Goal: Check status: Check status

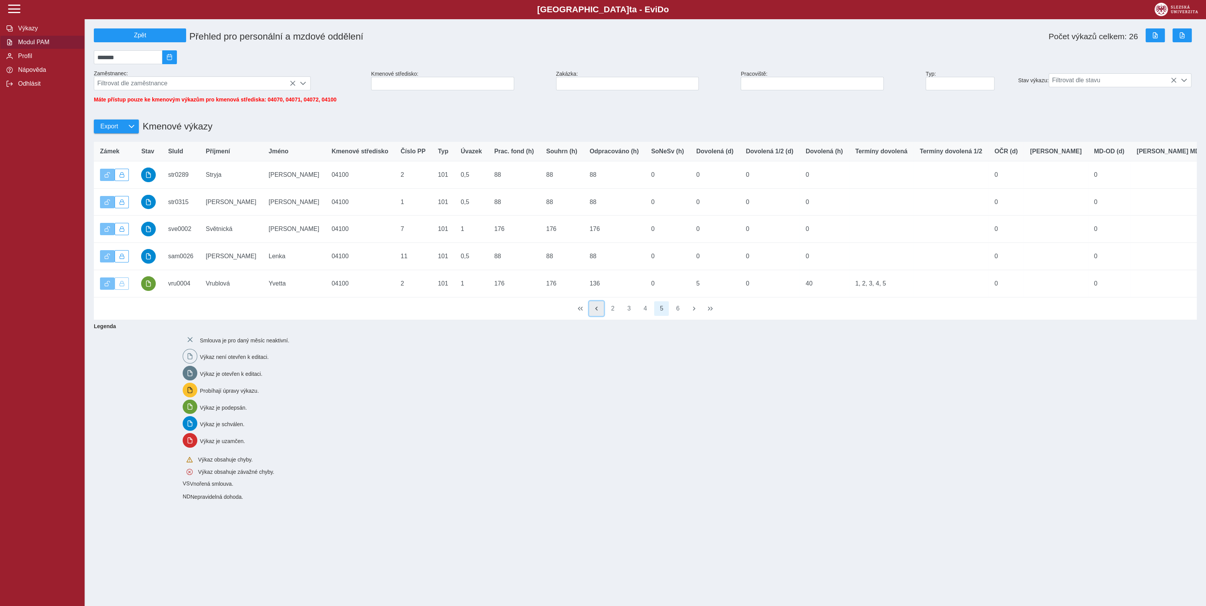
click at [600, 316] on button "button" at bounding box center [596, 308] width 15 height 15
click at [600, 320] on div "1 2 3 4 5" at bounding box center [645, 309] width 1103 height 23
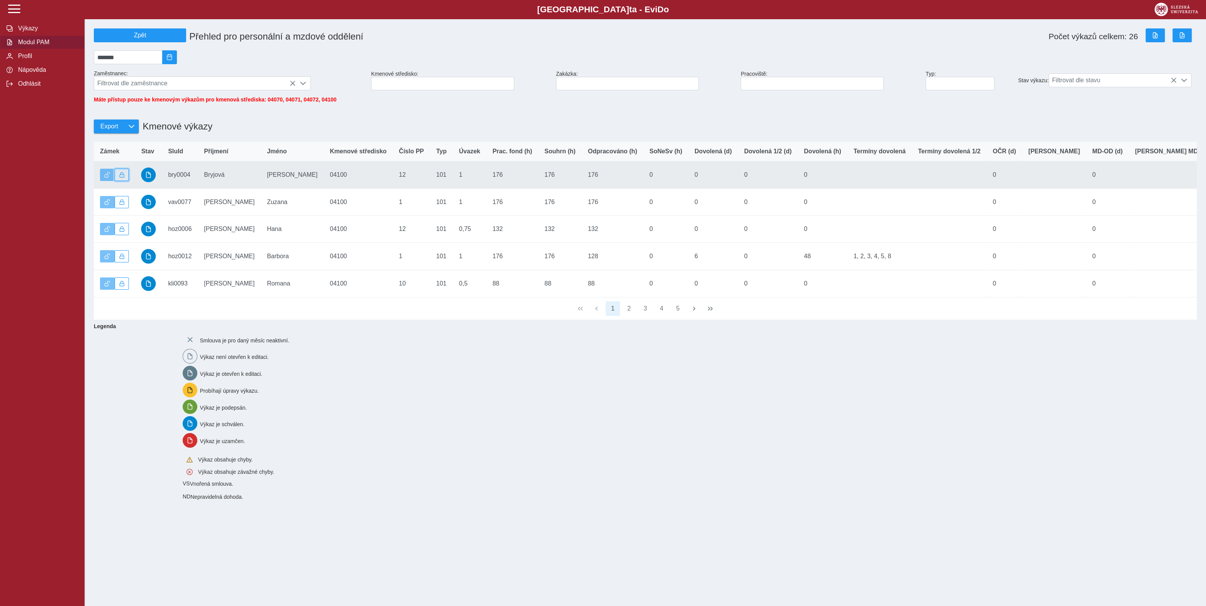
click at [123, 181] on button "button" at bounding box center [122, 175] width 15 height 12
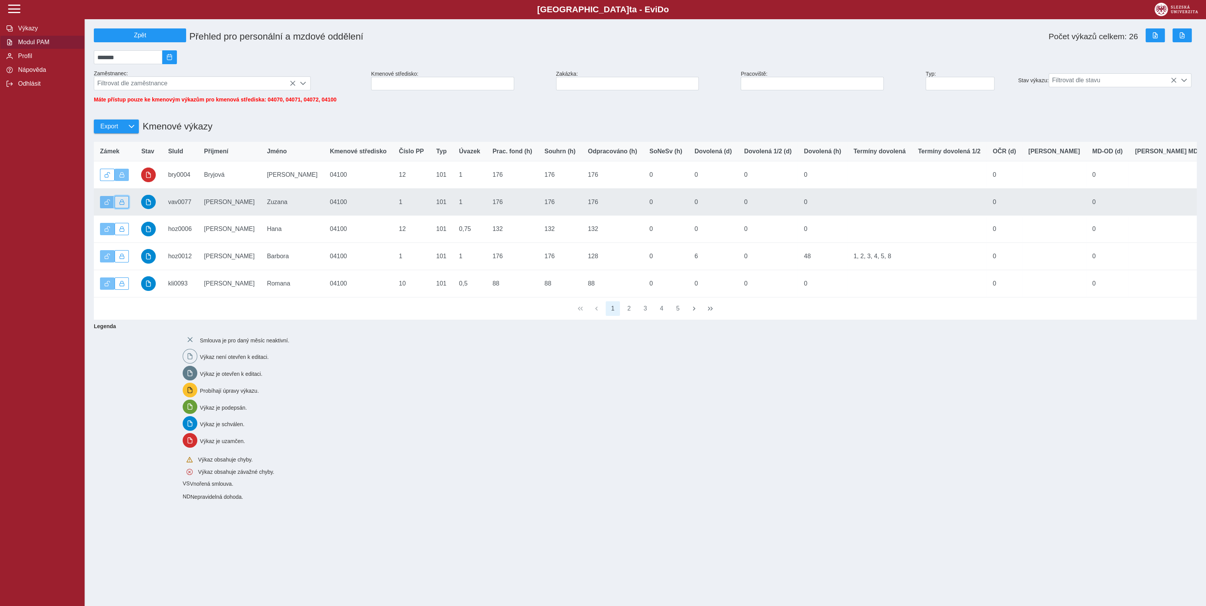
click at [124, 205] on span "button" at bounding box center [121, 202] width 5 height 5
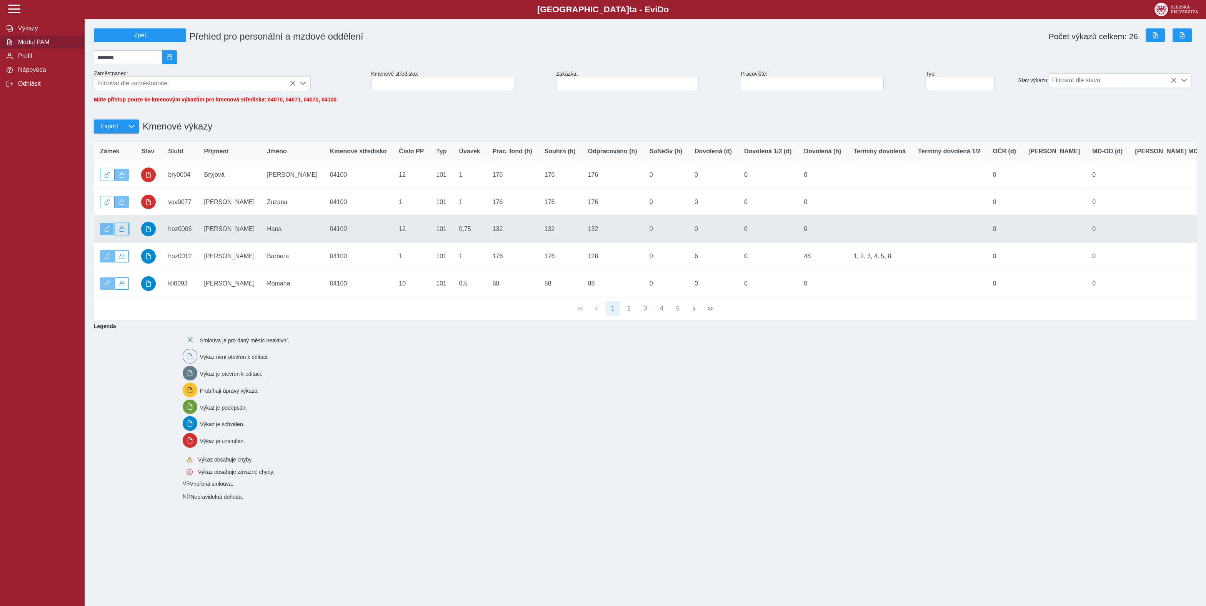
click at [125, 234] on button "button" at bounding box center [122, 229] width 15 height 12
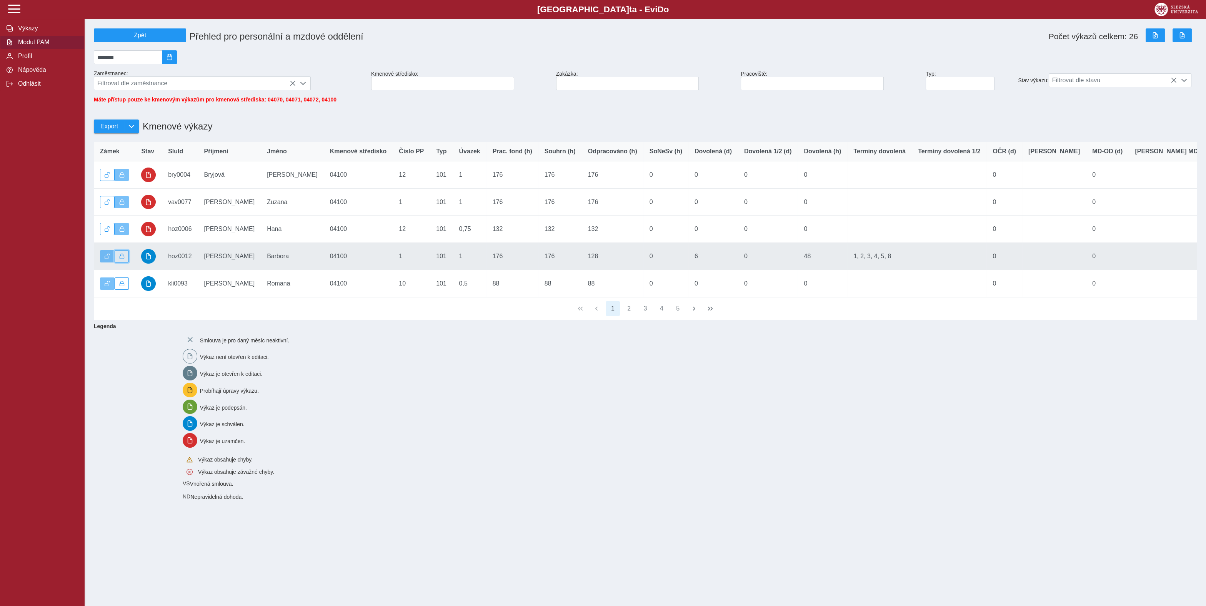
click at [122, 259] on button "button" at bounding box center [122, 256] width 15 height 12
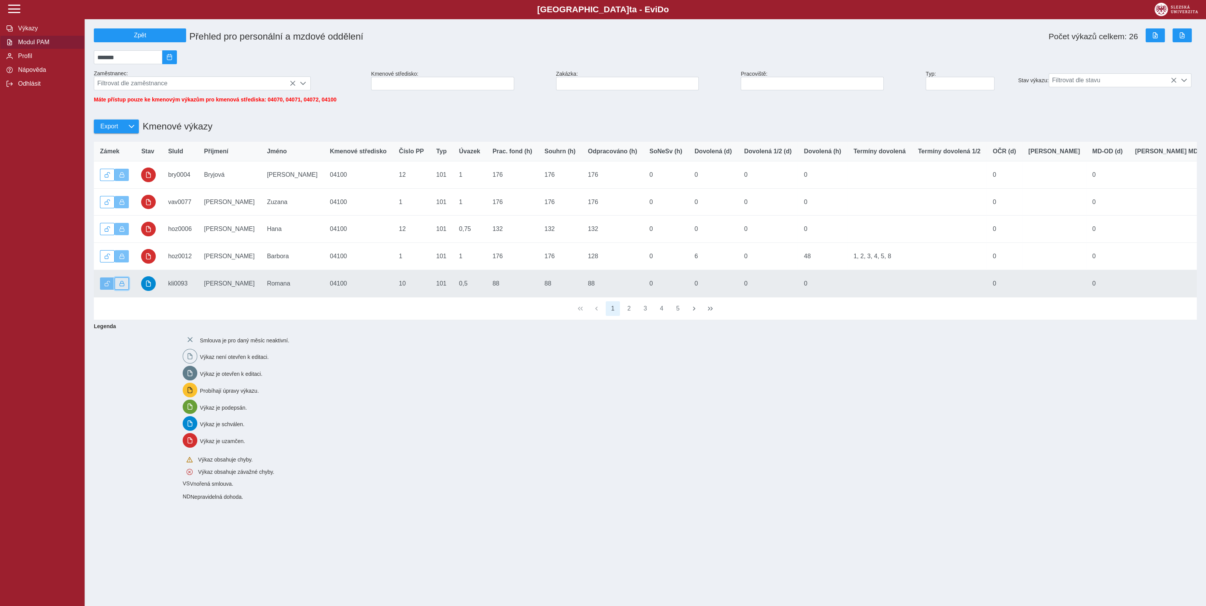
click at [126, 288] on button "button" at bounding box center [122, 284] width 15 height 12
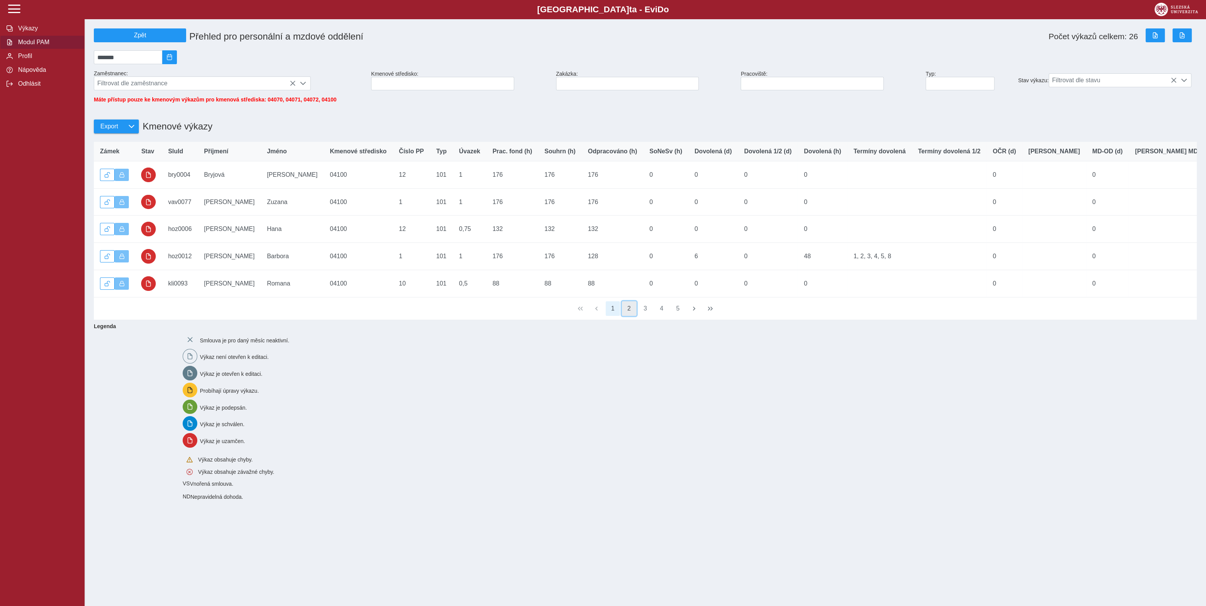
click at [634, 316] on button "2" at bounding box center [629, 308] width 15 height 15
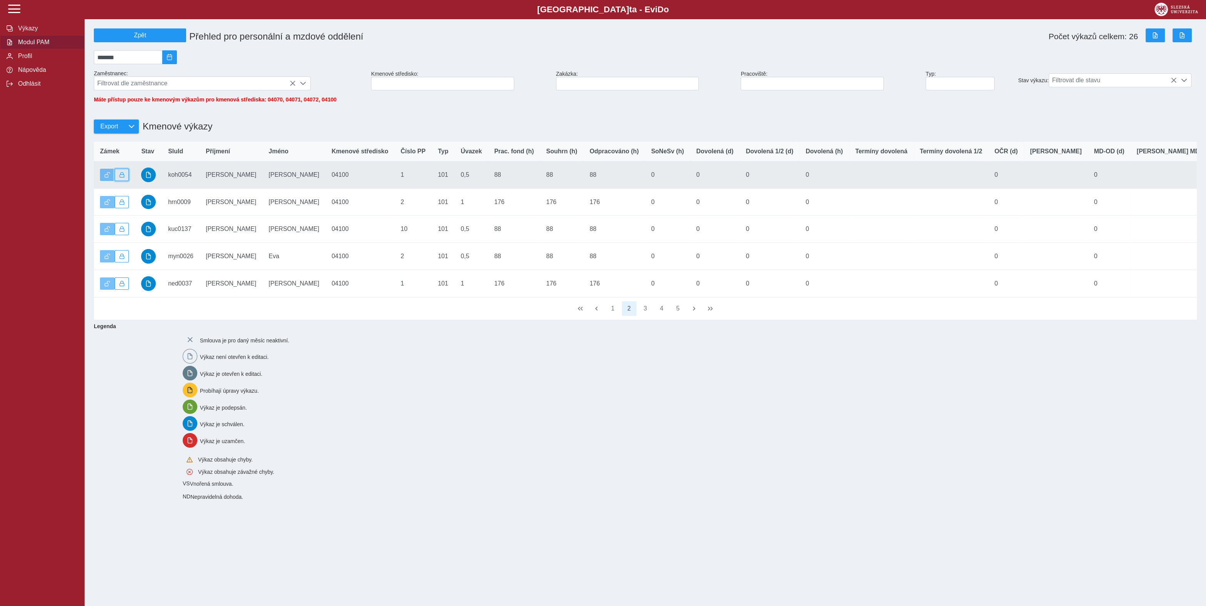
click at [126, 180] on button "button" at bounding box center [122, 175] width 15 height 12
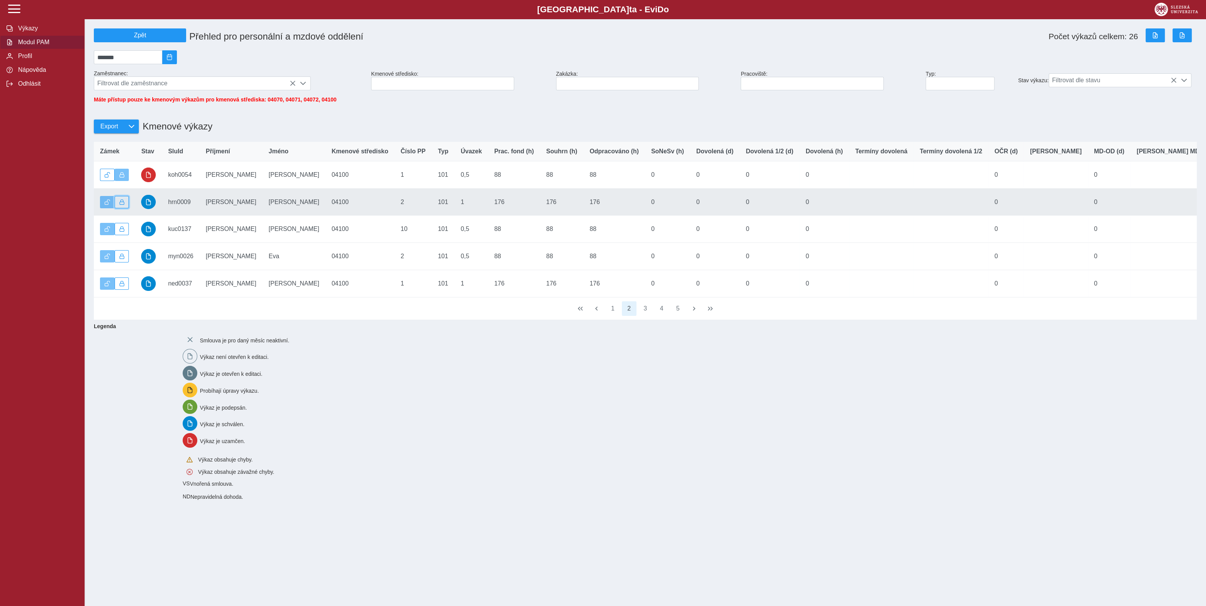
click at [125, 205] on button "button" at bounding box center [122, 202] width 15 height 12
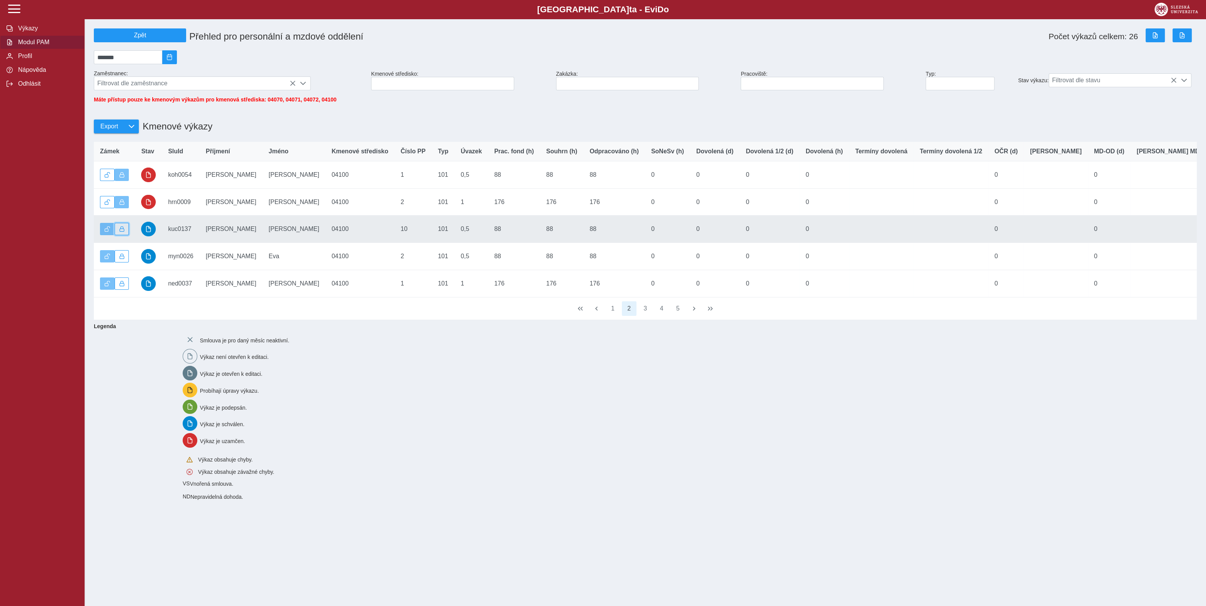
click at [126, 234] on button "button" at bounding box center [122, 229] width 15 height 12
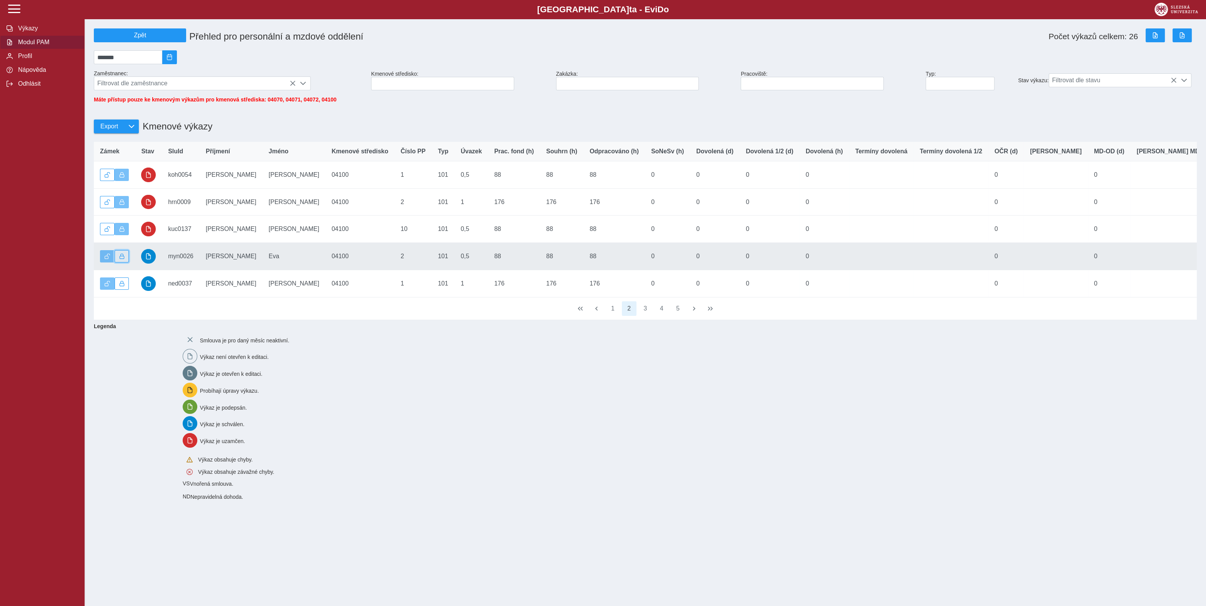
click at [126, 259] on button "button" at bounding box center [122, 256] width 15 height 12
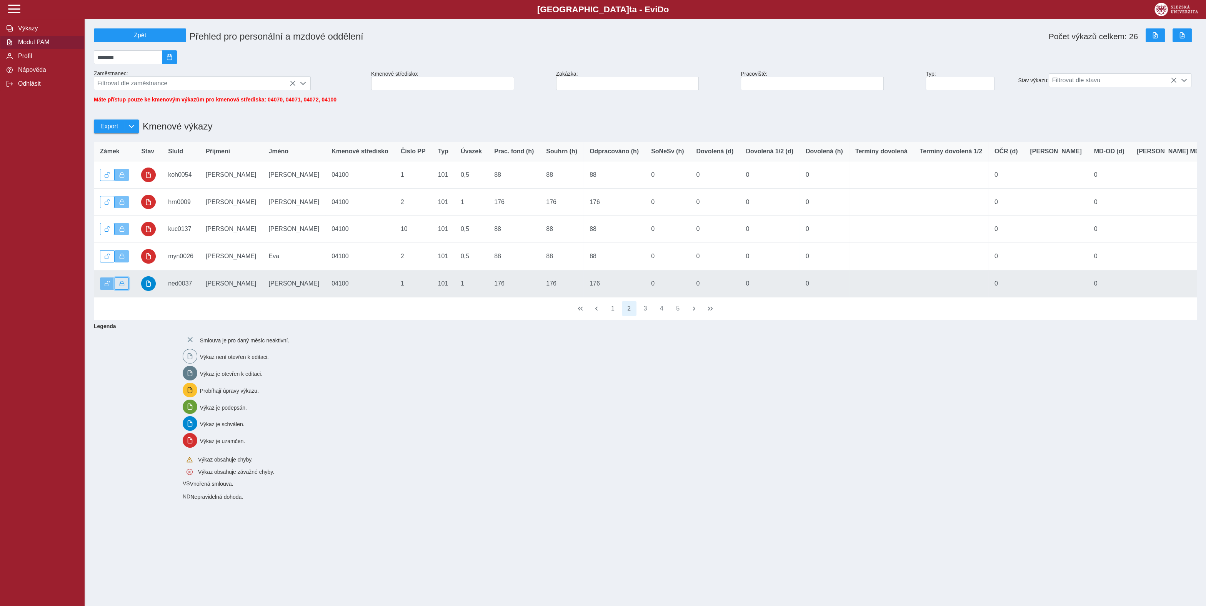
drag, startPoint x: 125, startPoint y: 290, endPoint x: 368, endPoint y: 334, distance: 246.5
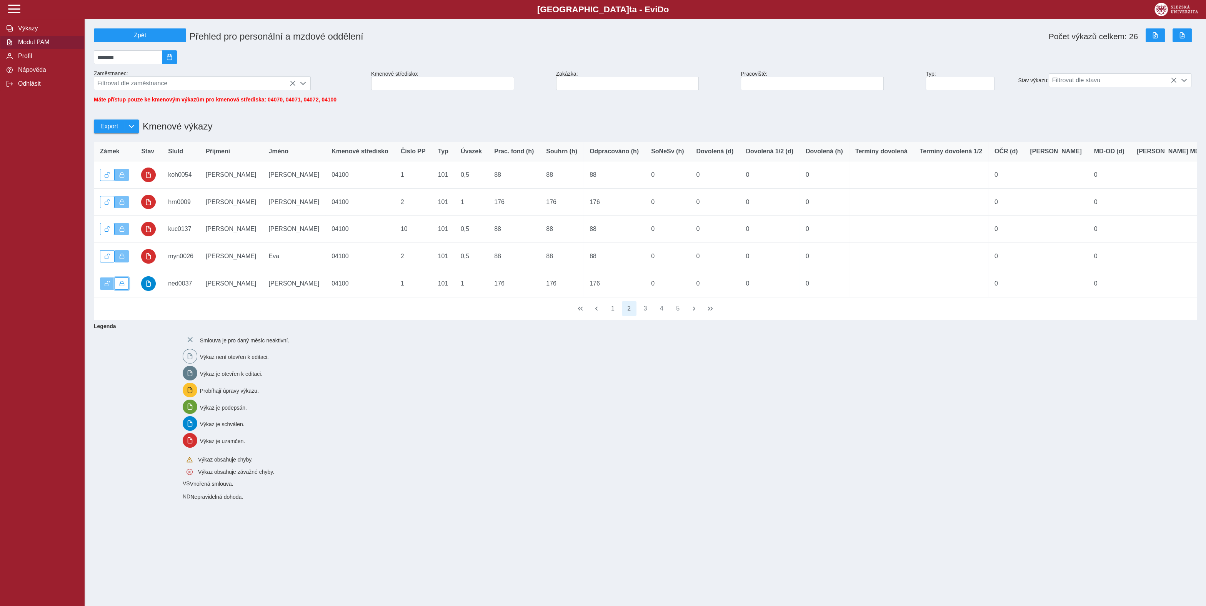
click at [126, 290] on button "button" at bounding box center [122, 284] width 15 height 12
click at [651, 316] on button "3" at bounding box center [645, 308] width 15 height 15
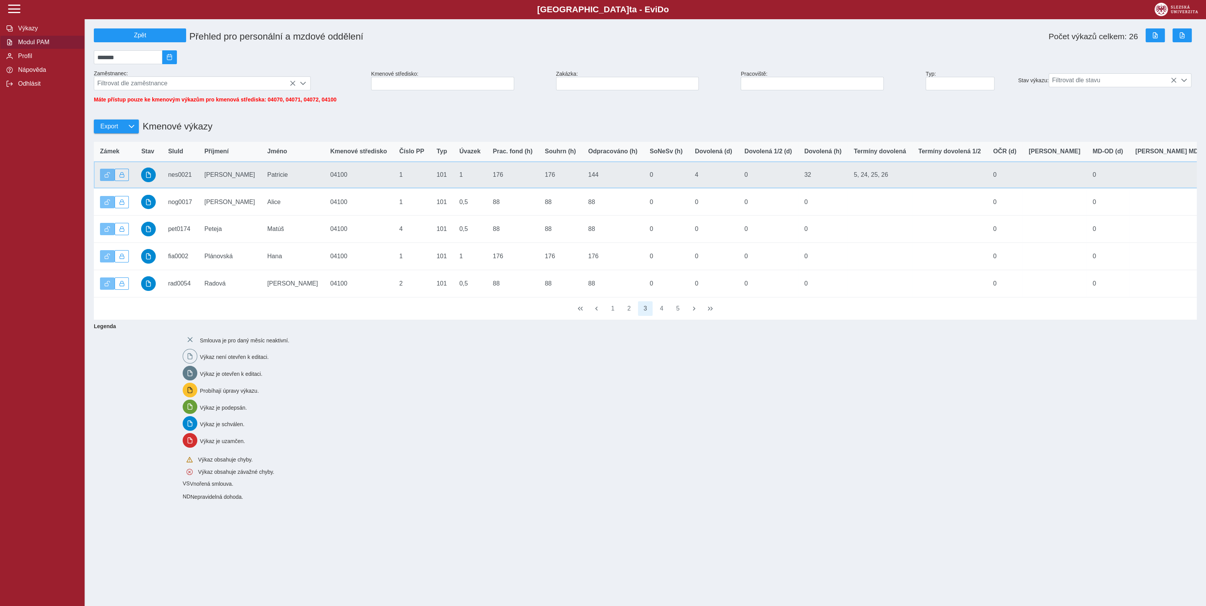
click at [129, 182] on td "Zámek" at bounding box center [114, 174] width 41 height 27
click at [126, 172] on td "Zámek" at bounding box center [114, 174] width 41 height 27
click at [124, 181] on button "button" at bounding box center [122, 175] width 15 height 12
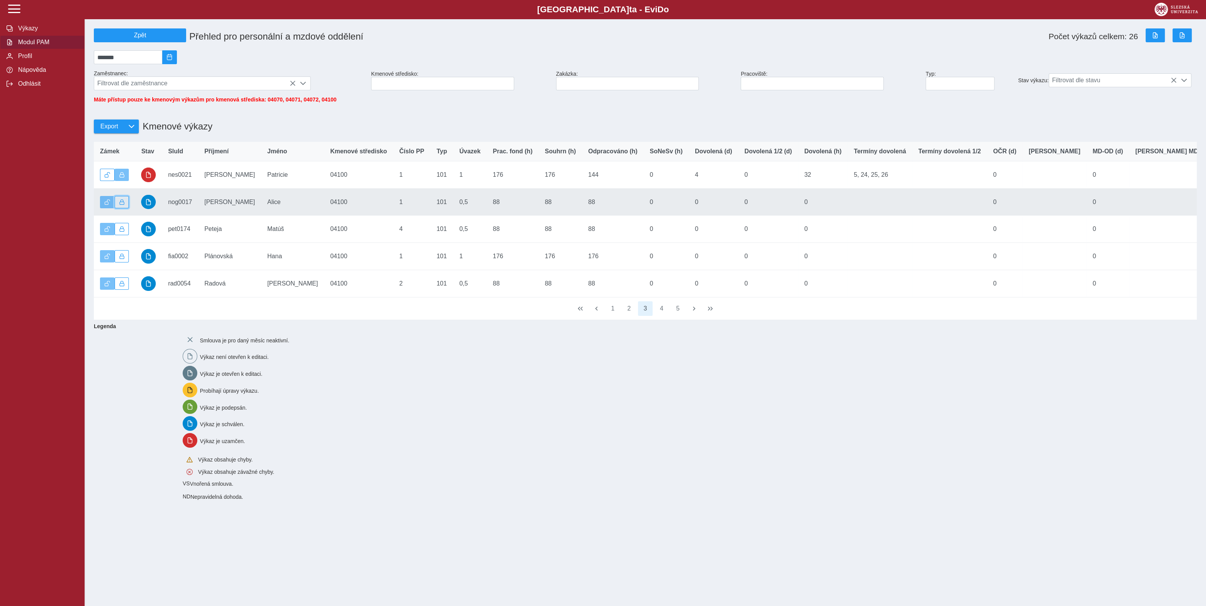
click at [121, 205] on span "button" at bounding box center [121, 202] width 5 height 5
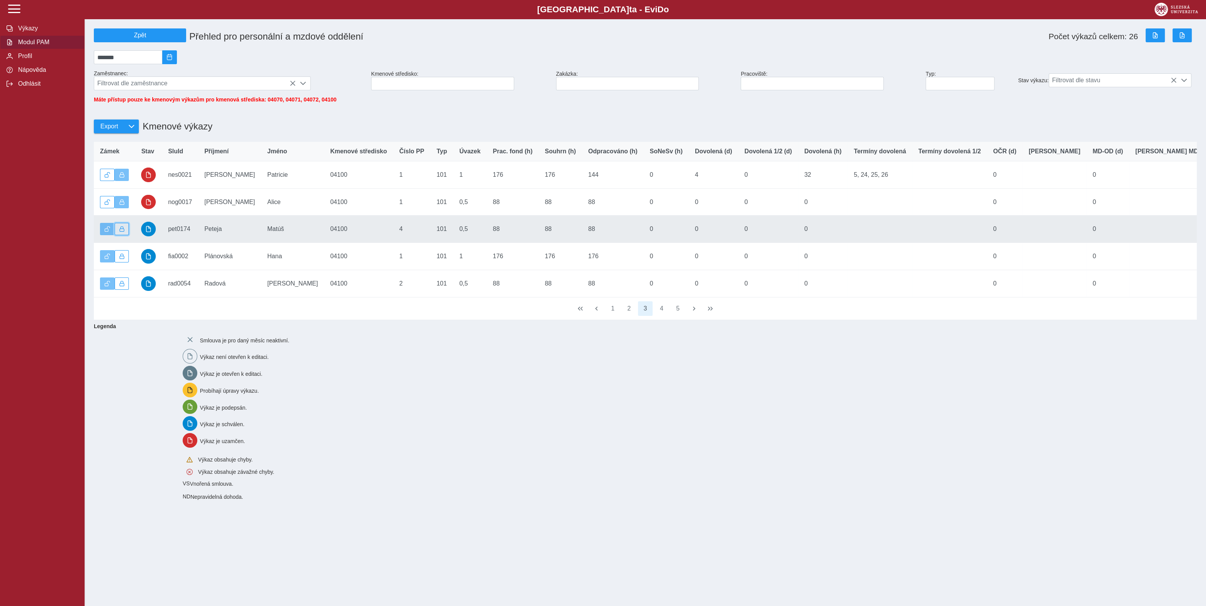
click at [125, 235] on button "button" at bounding box center [122, 229] width 15 height 12
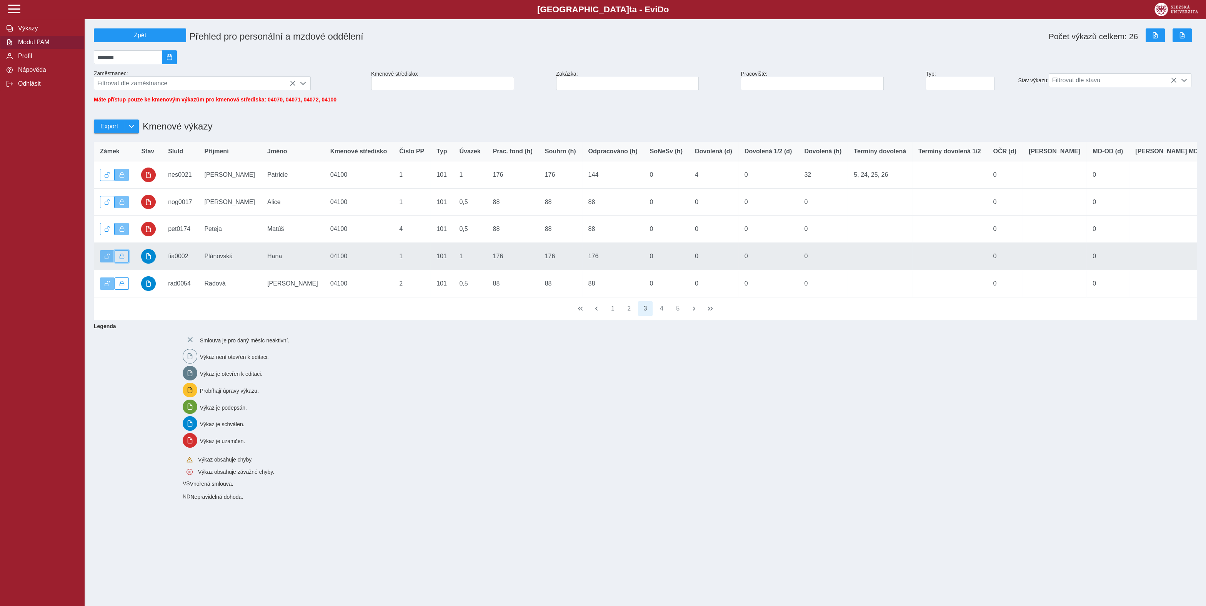
click at [126, 261] on button "button" at bounding box center [122, 256] width 15 height 12
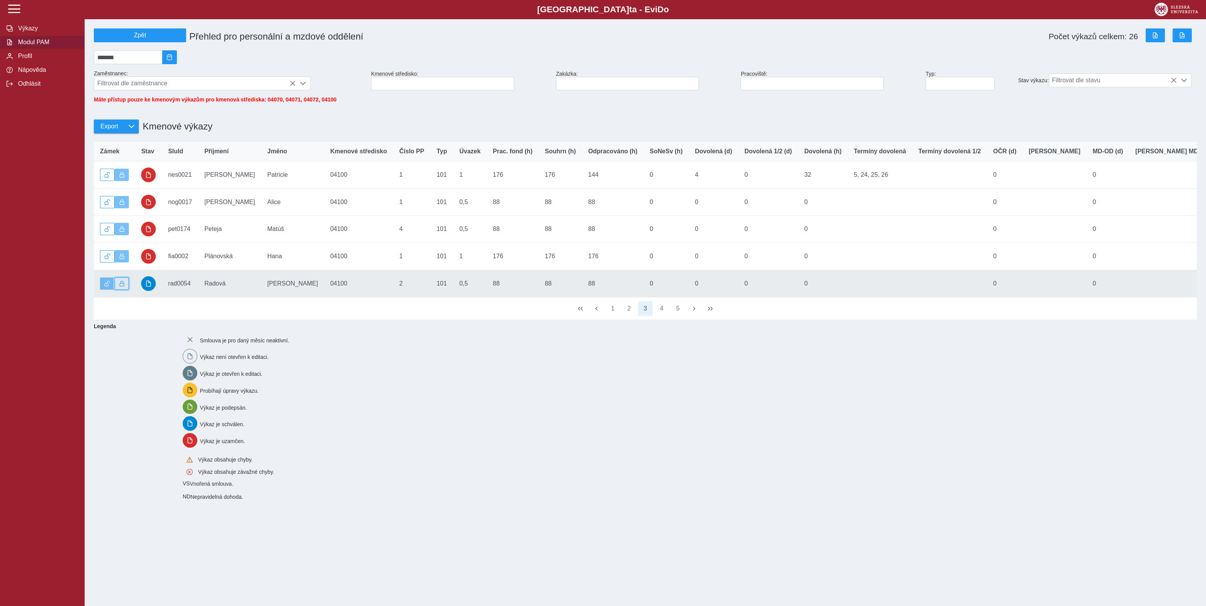
click at [128, 290] on button "button" at bounding box center [122, 284] width 15 height 12
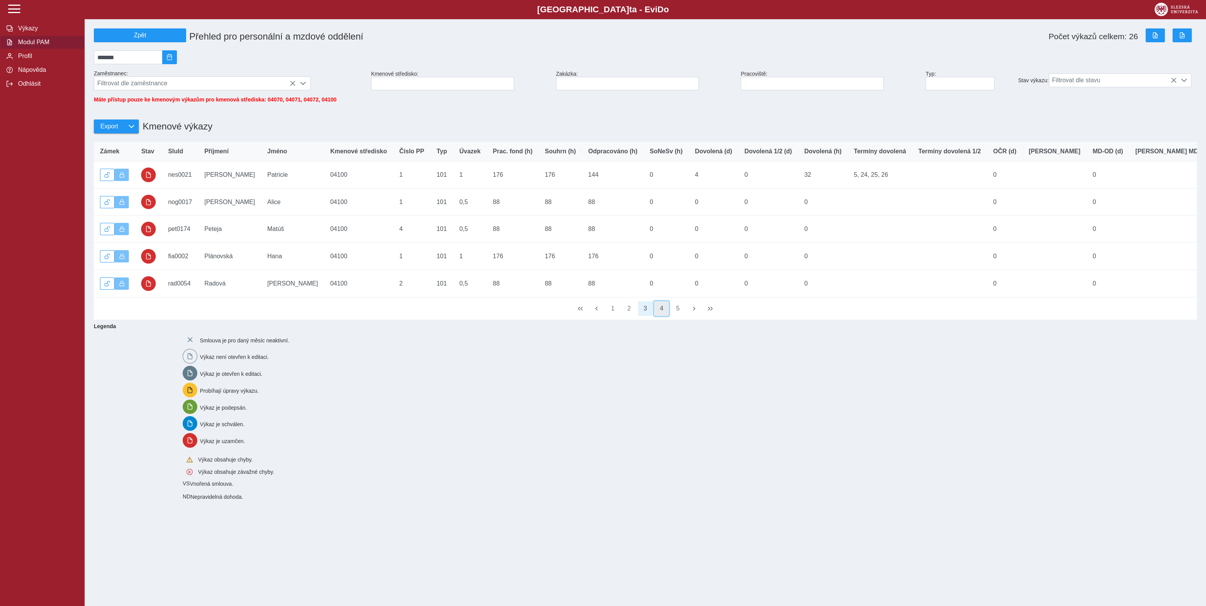
click at [660, 316] on button "4" at bounding box center [661, 308] width 15 height 15
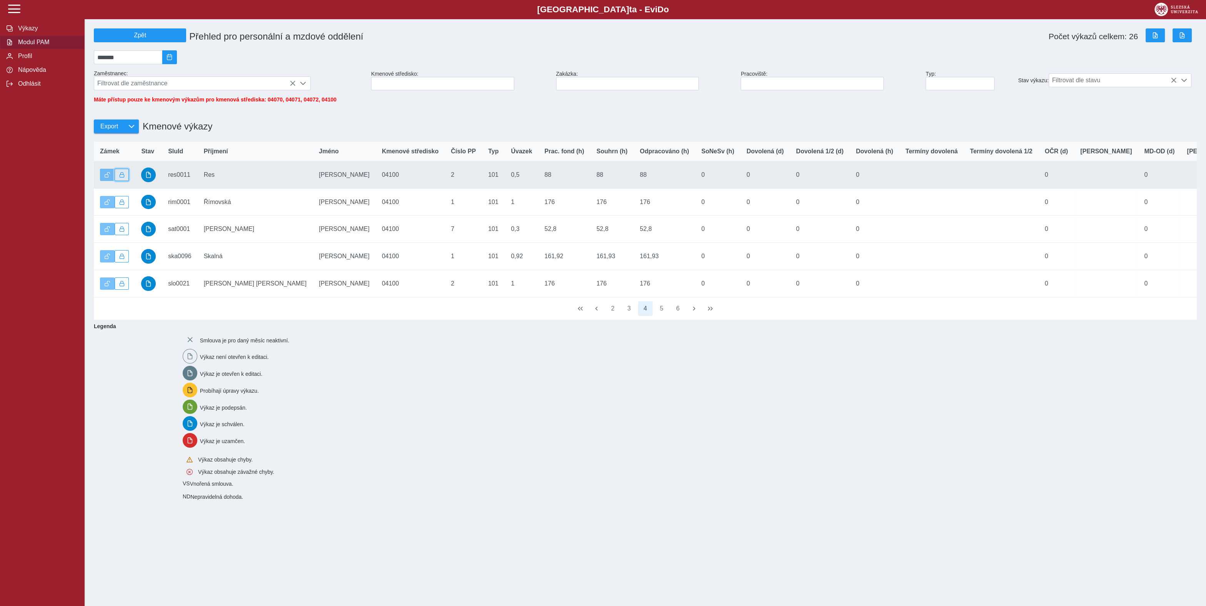
click at [123, 181] on button "button" at bounding box center [122, 175] width 15 height 12
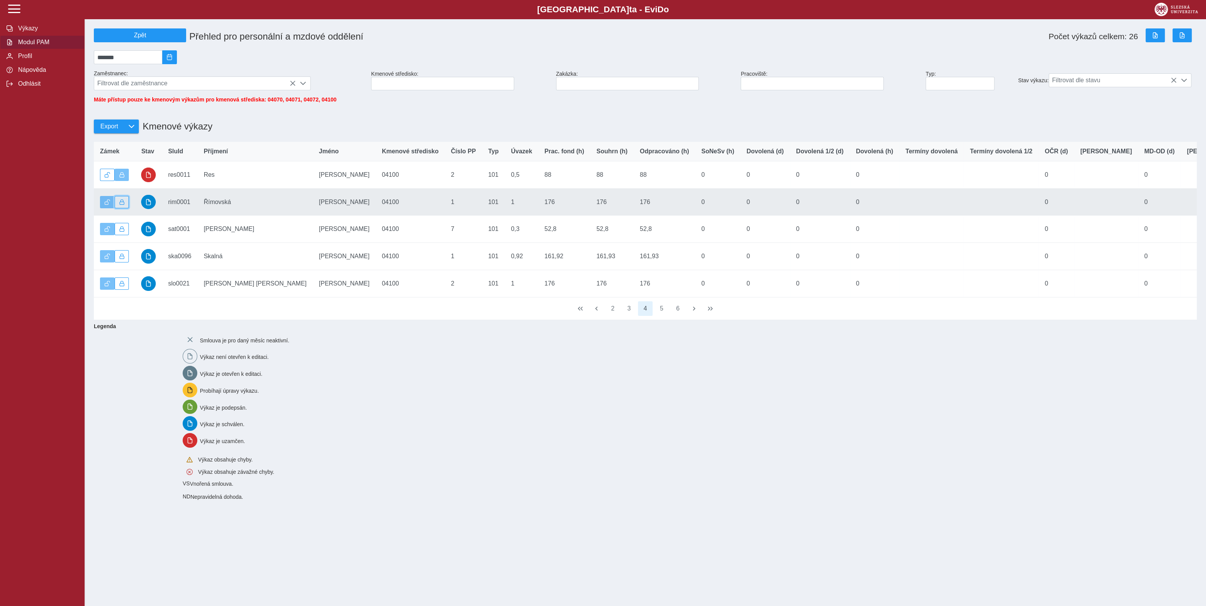
click at [124, 205] on span "button" at bounding box center [121, 202] width 5 height 5
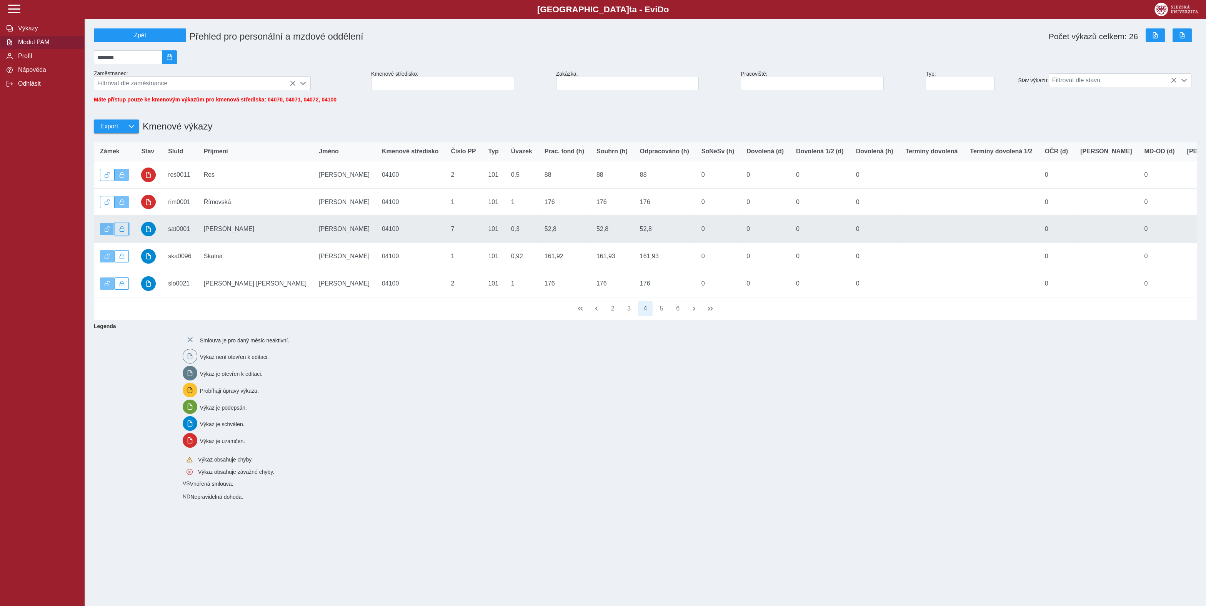
click at [122, 232] on span "button" at bounding box center [121, 228] width 5 height 5
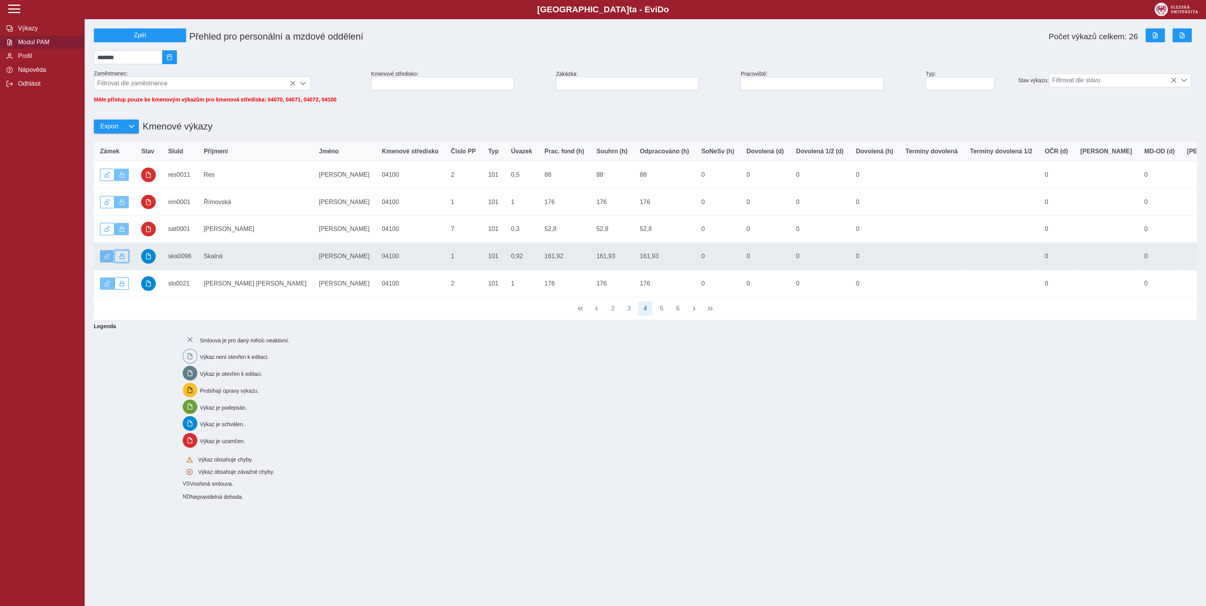
click at [122, 259] on button "button" at bounding box center [122, 256] width 15 height 12
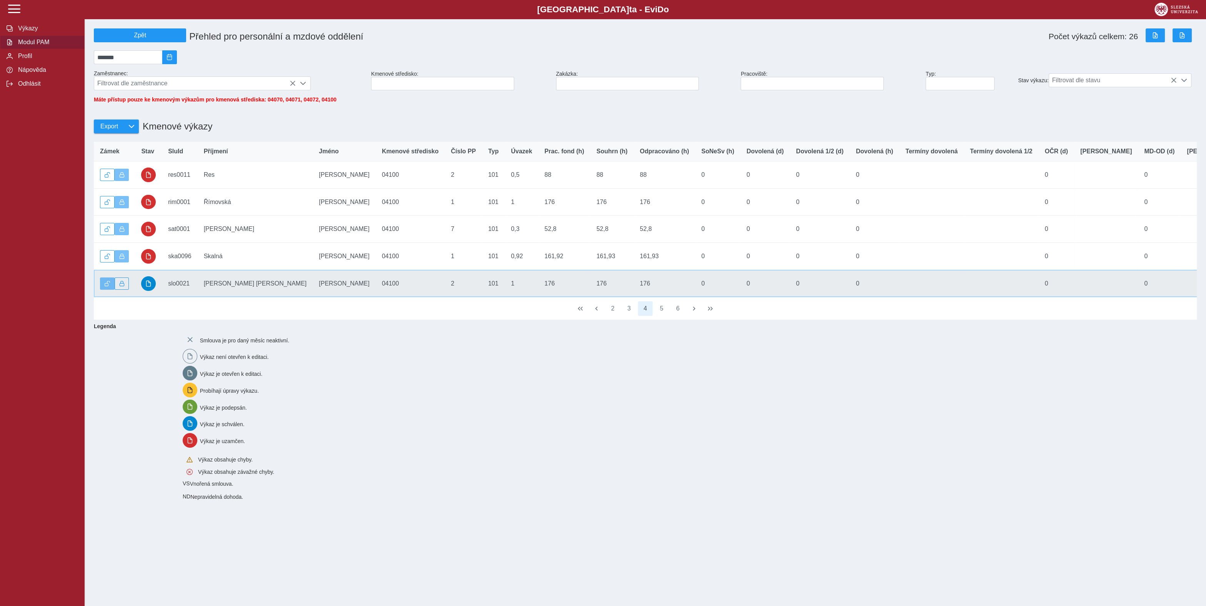
click at [130, 293] on td "Zámek" at bounding box center [114, 283] width 41 height 27
click at [120, 286] on button "button" at bounding box center [122, 284] width 15 height 12
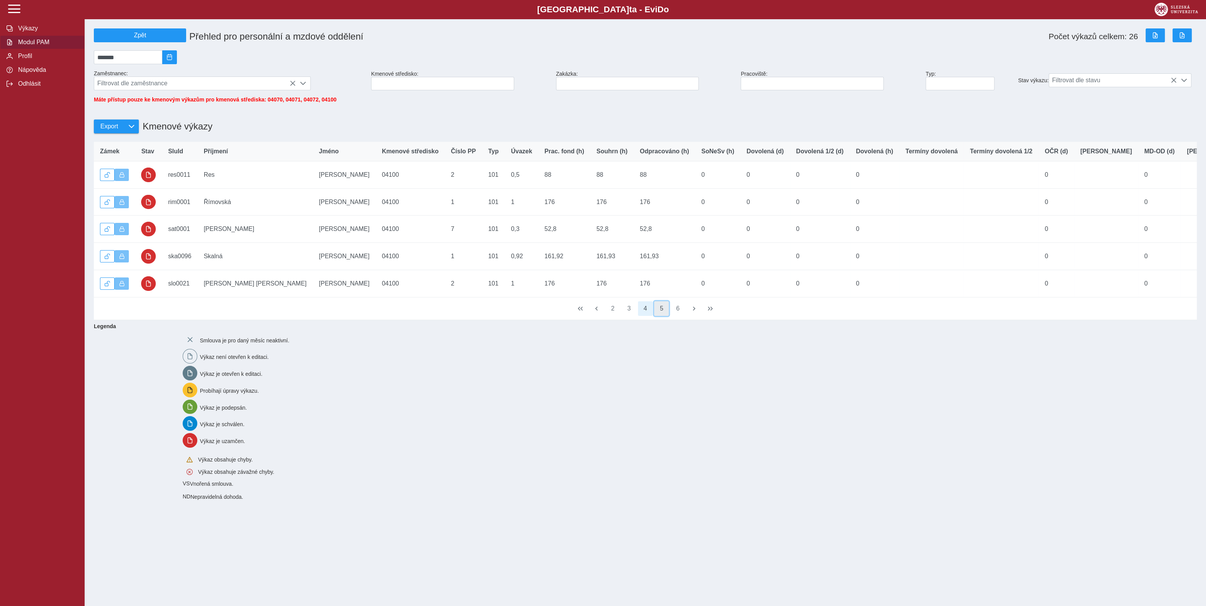
click at [667, 316] on button "5" at bounding box center [661, 308] width 15 height 15
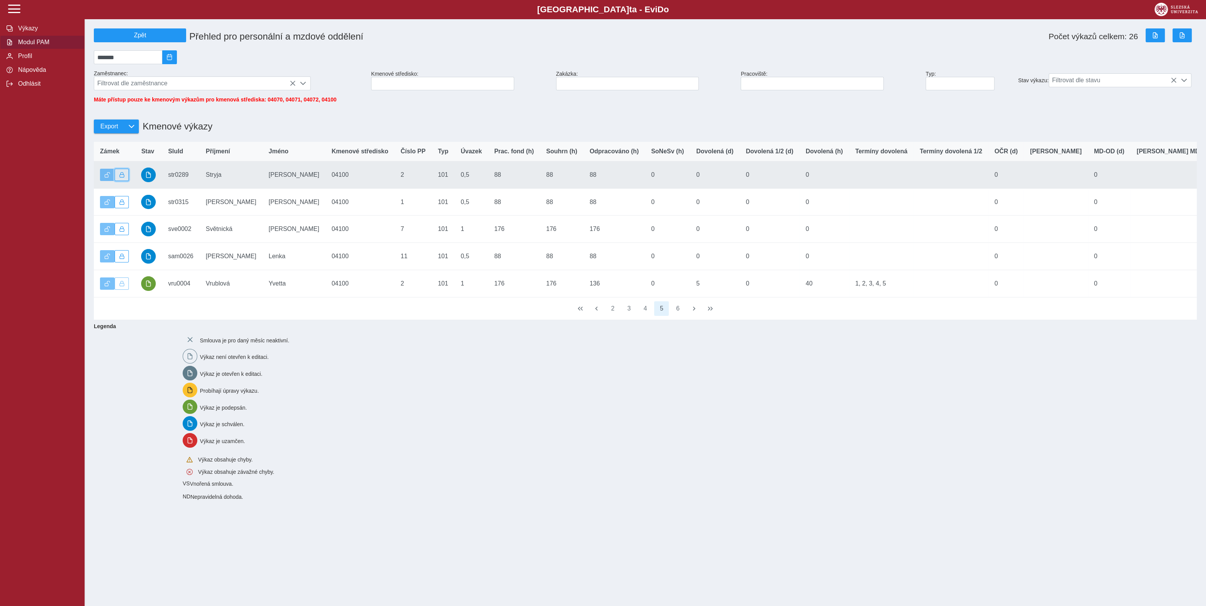
click at [124, 176] on button "button" at bounding box center [122, 175] width 15 height 12
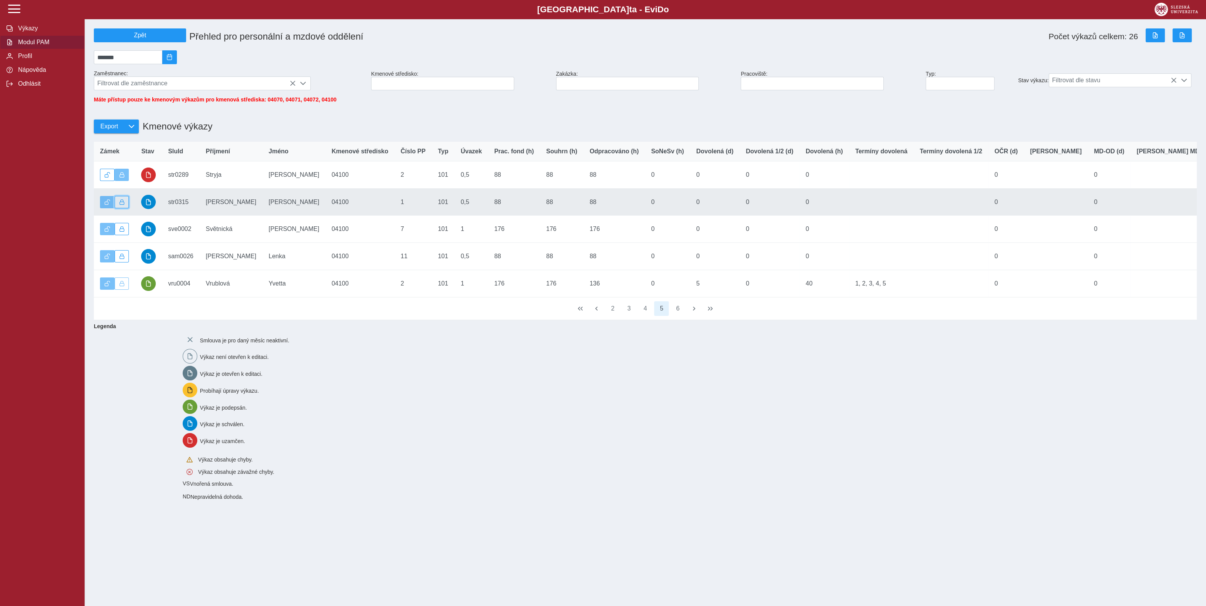
click at [123, 205] on span "button" at bounding box center [121, 202] width 5 height 5
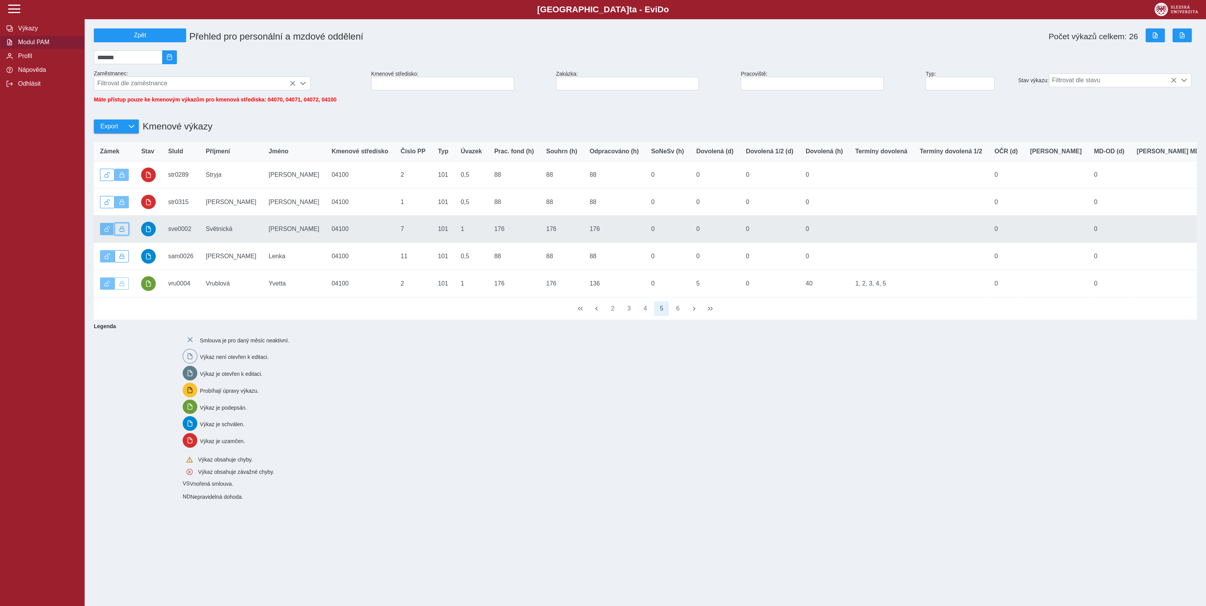
click at [124, 232] on span "button" at bounding box center [121, 228] width 5 height 5
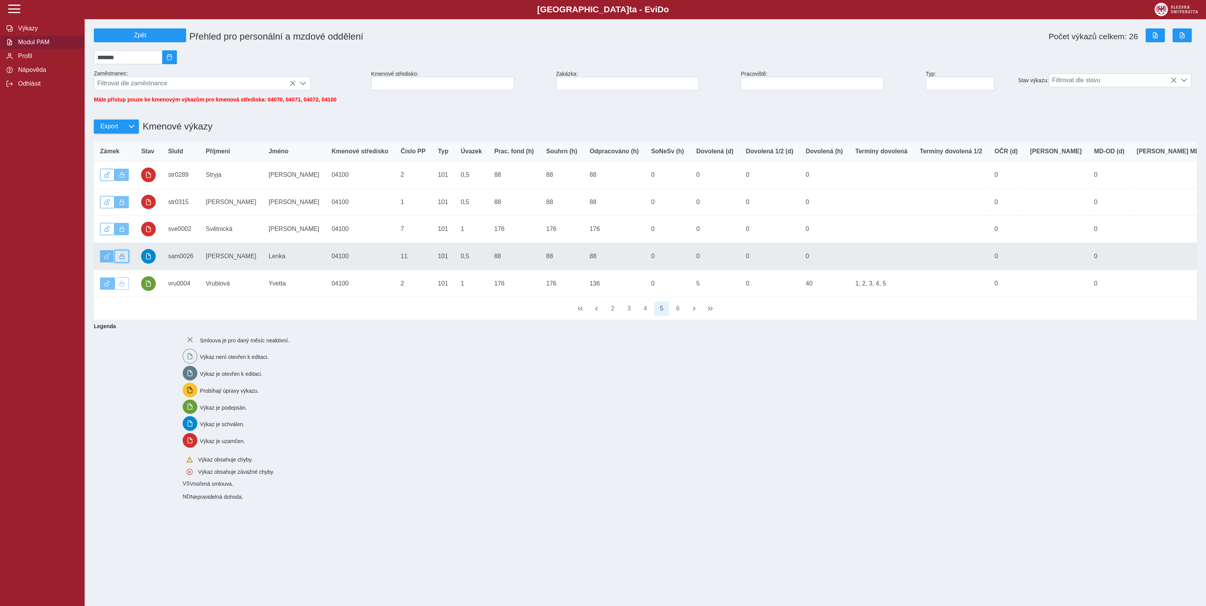
click at [121, 259] on span "button" at bounding box center [121, 256] width 5 height 5
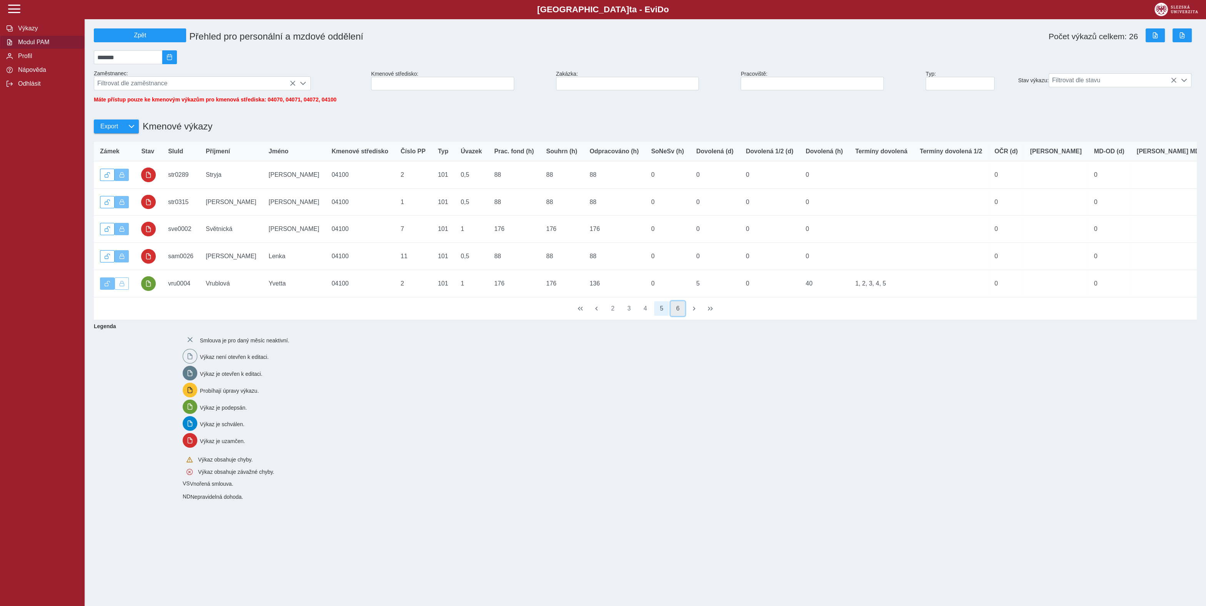
click at [683, 316] on button "6" at bounding box center [677, 308] width 15 height 15
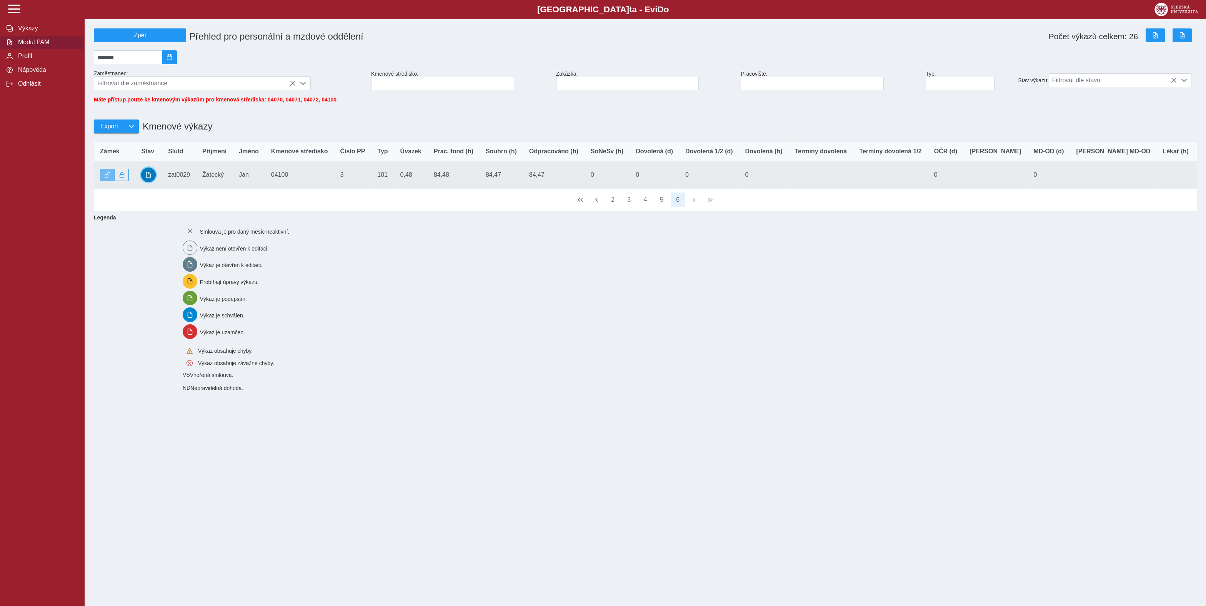
click at [143, 179] on button "button" at bounding box center [148, 175] width 15 height 15
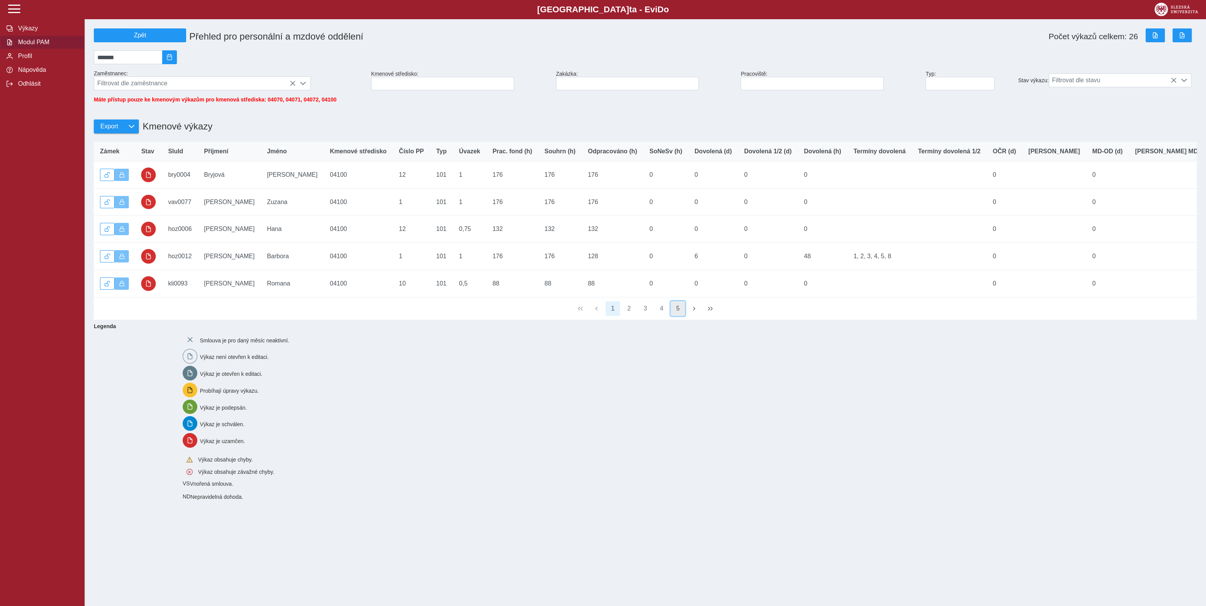
click at [679, 316] on button "5" at bounding box center [677, 308] width 15 height 15
click at [680, 316] on button "6" at bounding box center [677, 308] width 15 height 15
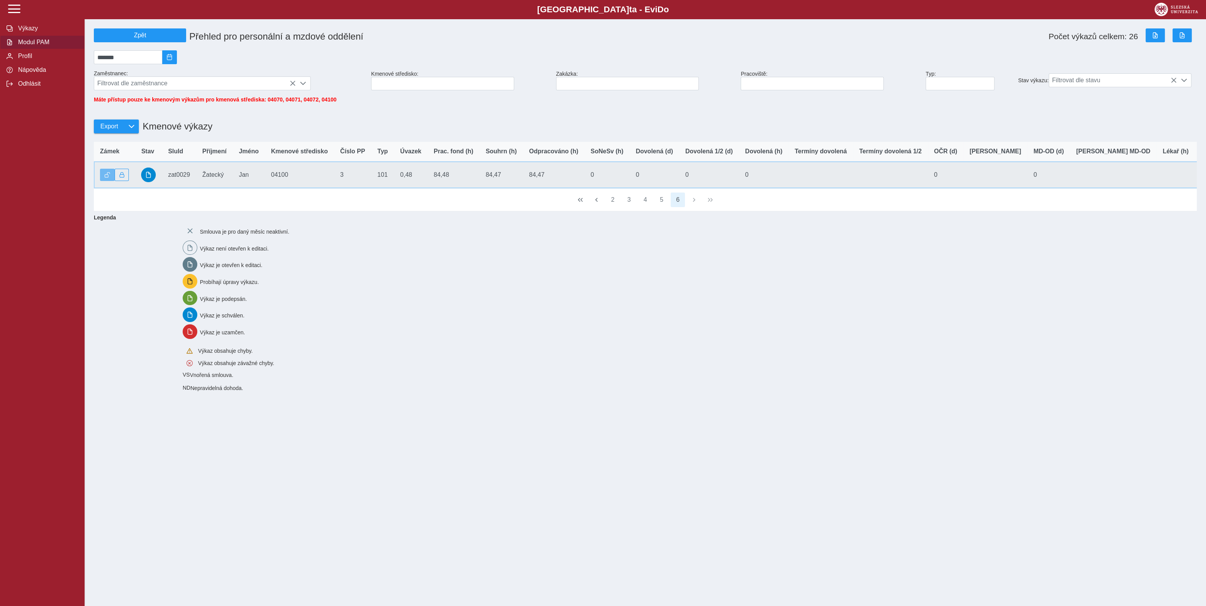
click at [156, 182] on td "Stav" at bounding box center [148, 174] width 27 height 27
click at [120, 178] on span "button" at bounding box center [121, 174] width 5 height 5
